Goal: Information Seeking & Learning: Find specific fact

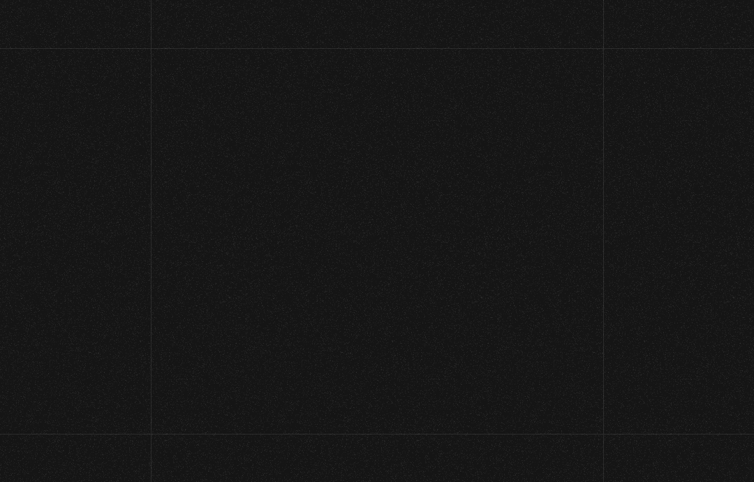
scroll to position [163, 0]
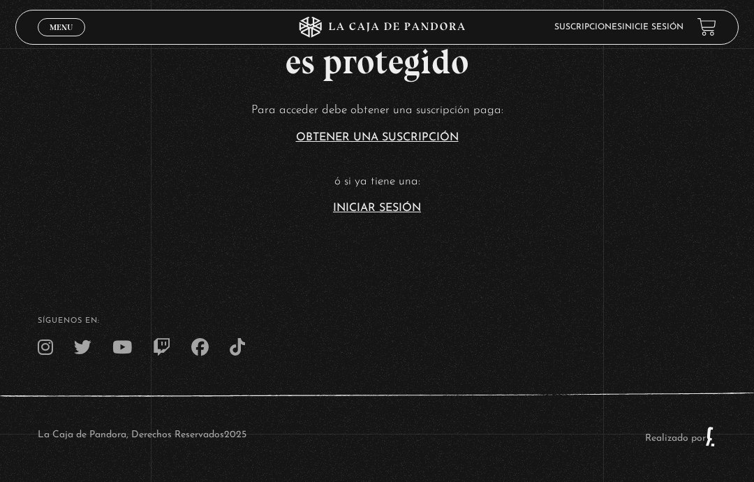
click at [376, 203] on link "Iniciar Sesión" at bounding box center [377, 208] width 88 height 11
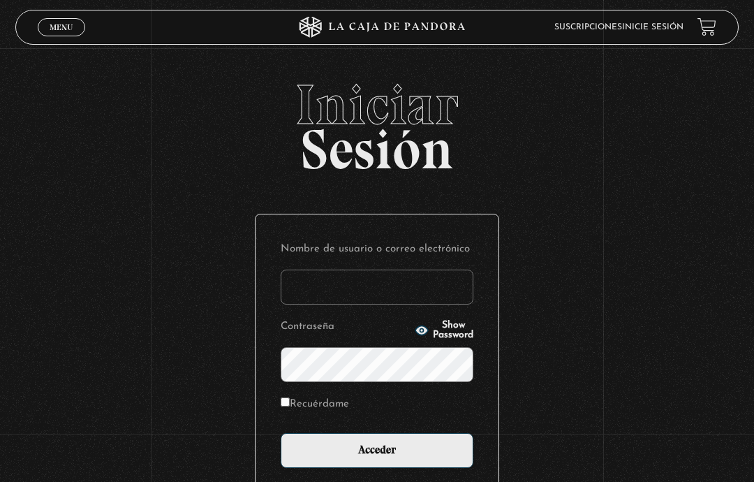
click at [346, 281] on input "Nombre de usuario o correo electrónico" at bounding box center [377, 287] width 193 height 35
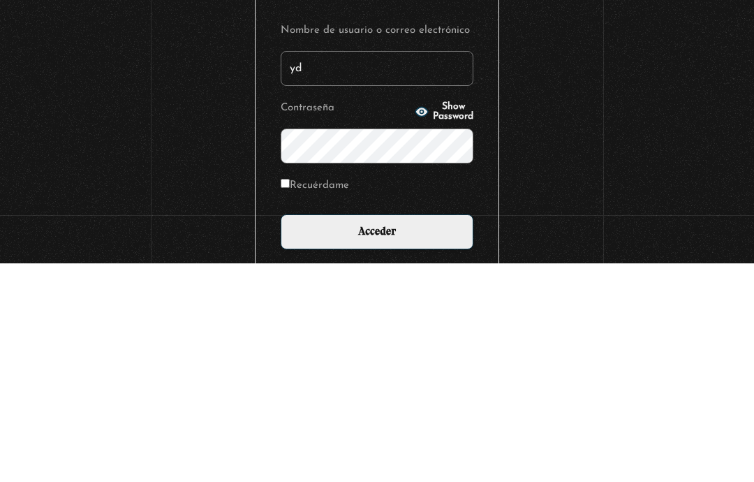
type input "y"
type input "daniela.ao94@gmail.com"
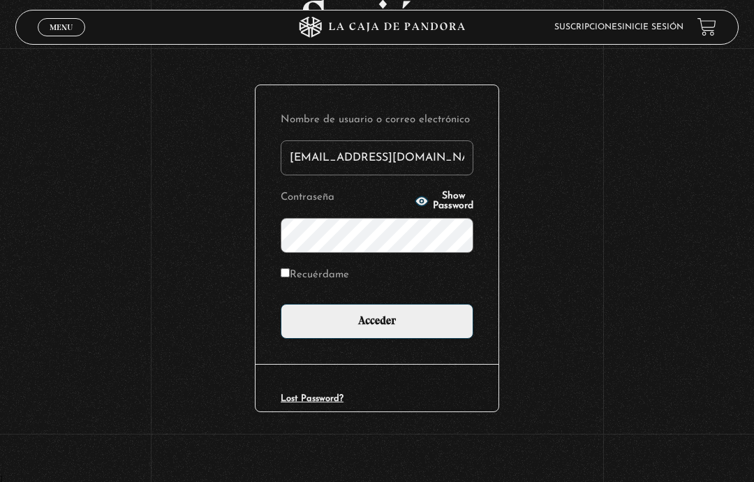
click at [437, 193] on button "Show Password" at bounding box center [444, 201] width 59 height 20
click at [286, 274] on input "Recuérdame" at bounding box center [285, 272] width 9 height 9
checkbox input "true"
click at [381, 324] on input "Acceder" at bounding box center [377, 321] width 193 height 35
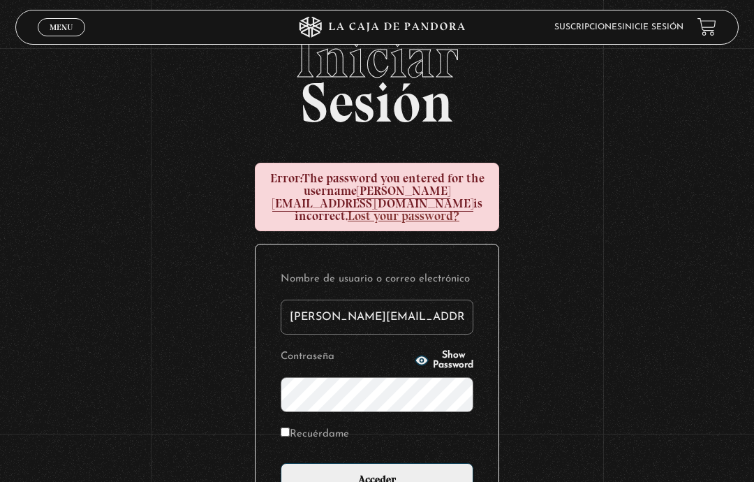
scroll to position [62, 0]
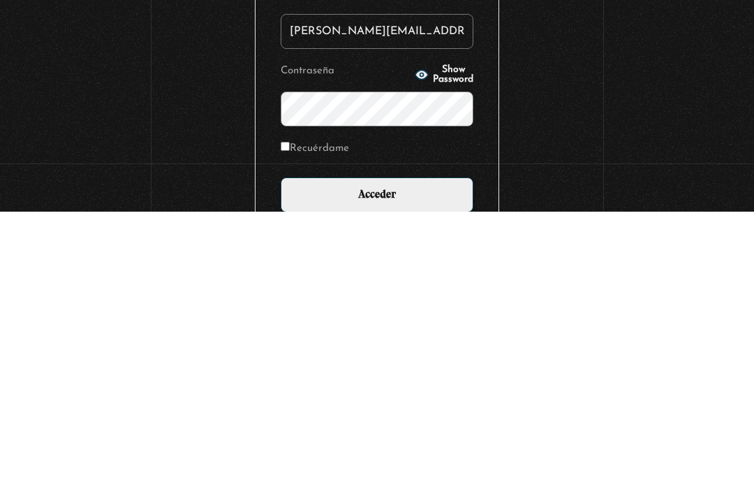
click at [433, 335] on span "Show Password" at bounding box center [453, 345] width 41 height 20
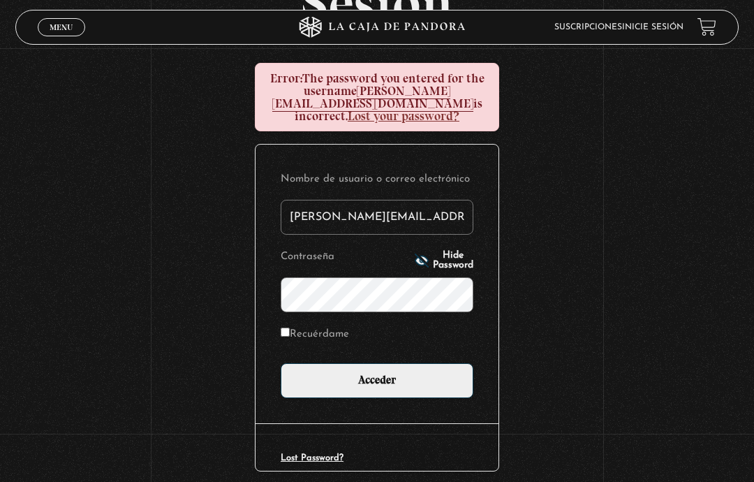
click at [441, 59] on div "Iniciar Sesión Error: The password you entered for the username daniela.ao94@gm…" at bounding box center [377, 232] width 754 height 604
click at [450, 251] on button "Hide Password" at bounding box center [444, 261] width 59 height 20
click at [440, 251] on button "Show Password" at bounding box center [444, 261] width 59 height 20
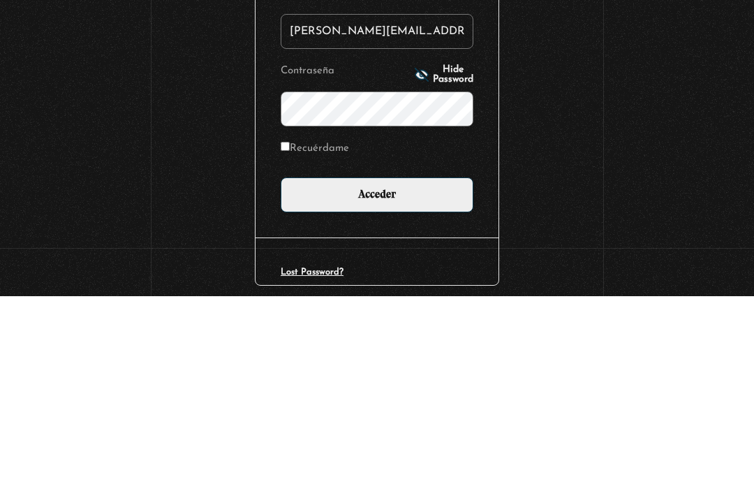
click at [400, 363] on input "Acceder" at bounding box center [377, 380] width 193 height 35
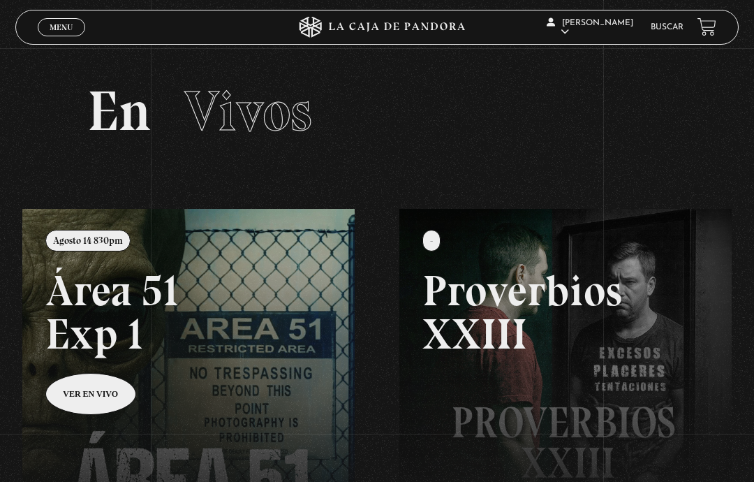
click at [672, 31] on link "Buscar" at bounding box center [667, 27] width 33 height 8
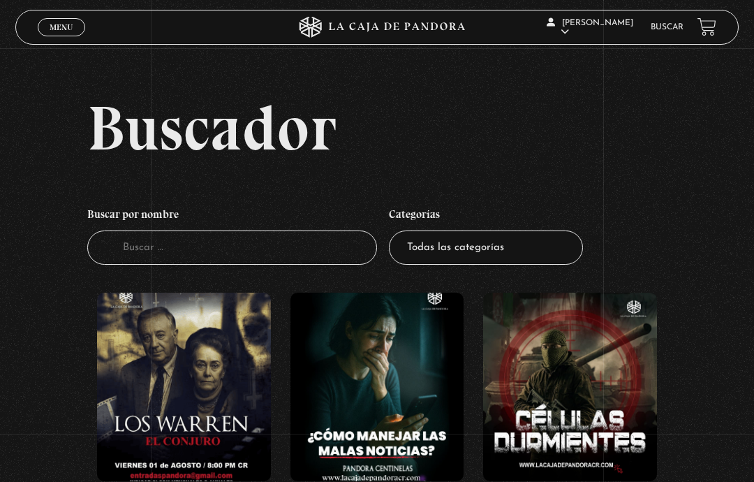
click at [199, 246] on input "Buscador" at bounding box center [232, 247] width 290 height 34
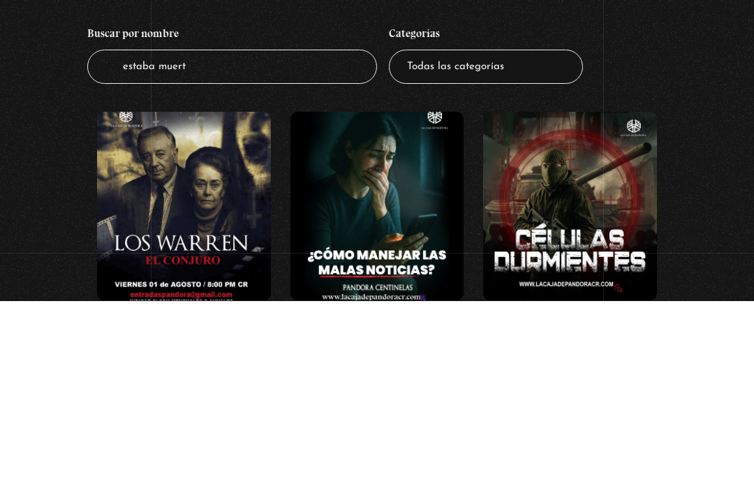
type input "estaba muerto"
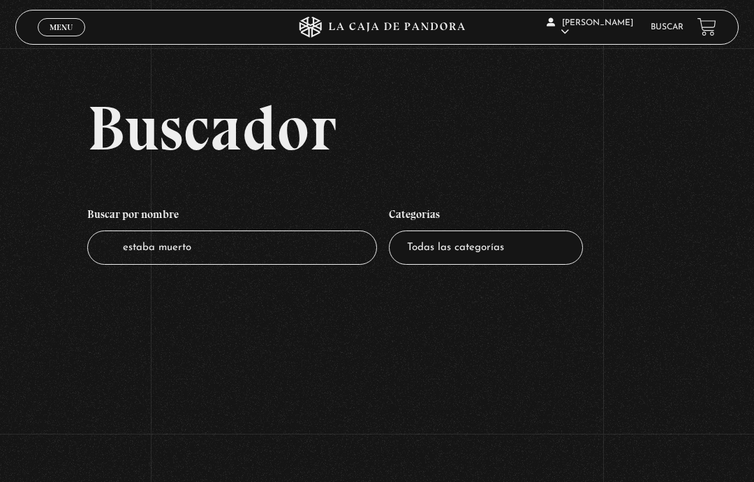
click at [252, 256] on input "estaba muerto" at bounding box center [232, 247] width 290 height 34
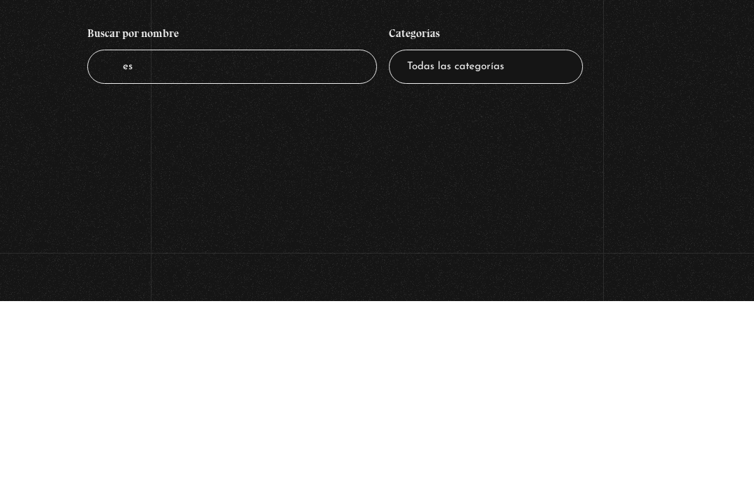
type input "e"
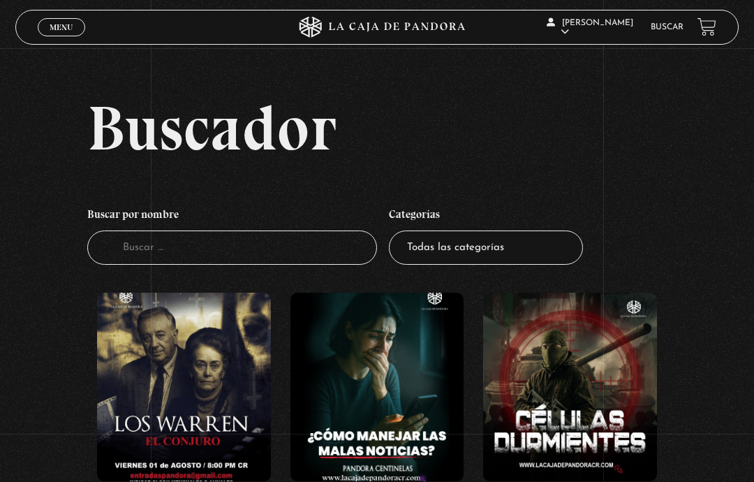
click at [316, 265] on input "Buscador" at bounding box center [232, 247] width 290 height 34
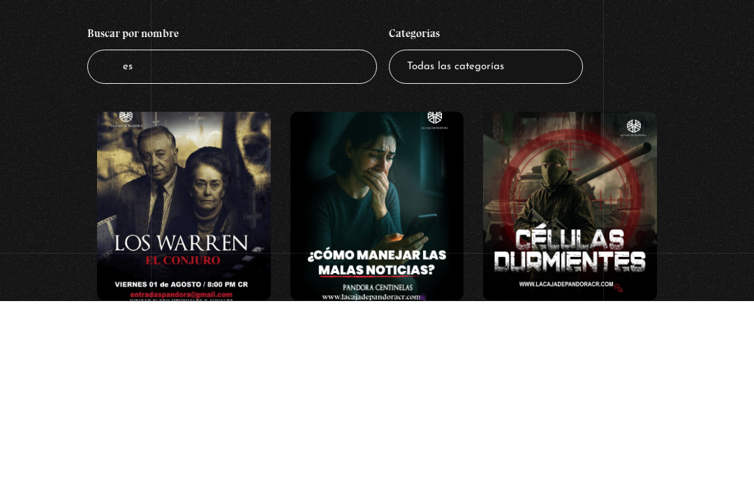
type input "e"
type input "muerto"
click at [481, 230] on select "Todas las categorías 11:11 Humanitario (1) Amo los Lunes (2) Análisis de series…" at bounding box center [486, 247] width 194 height 34
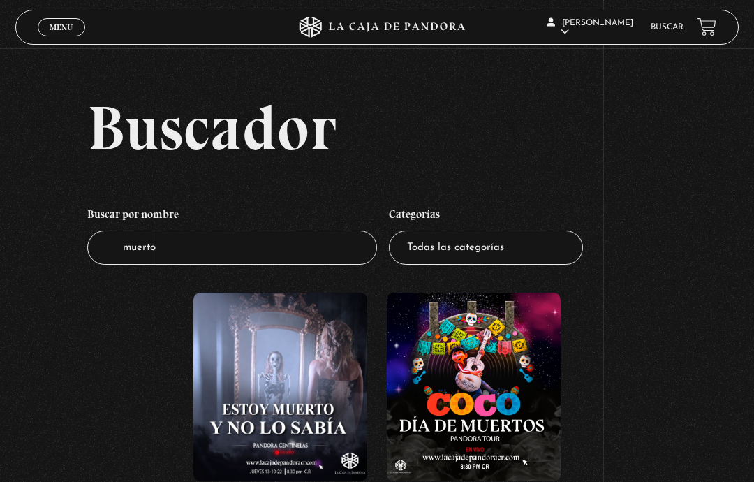
scroll to position [20, 0]
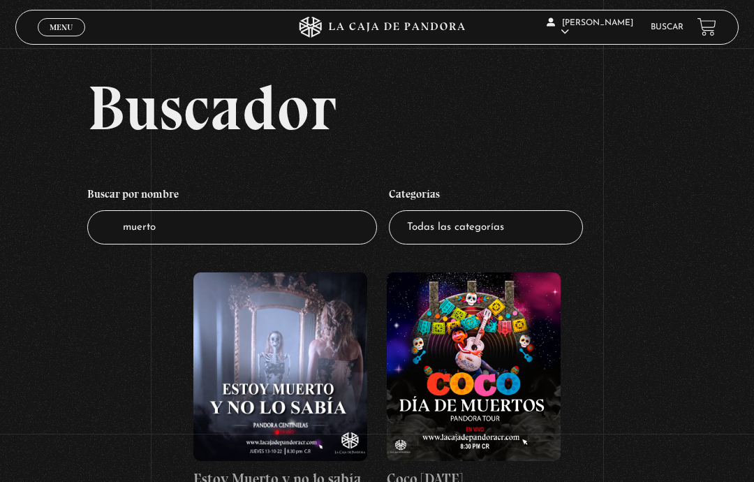
click at [314, 406] on figure at bounding box center [280, 366] width 174 height 189
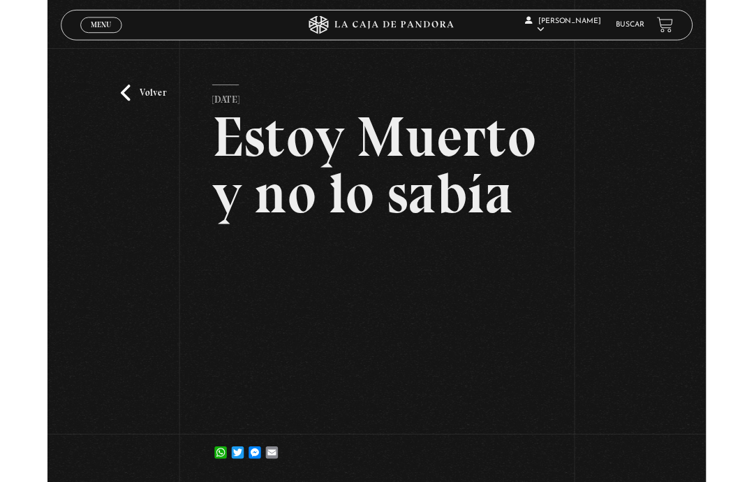
scroll to position [113, 0]
